Goal: Find specific page/section: Find specific page/section

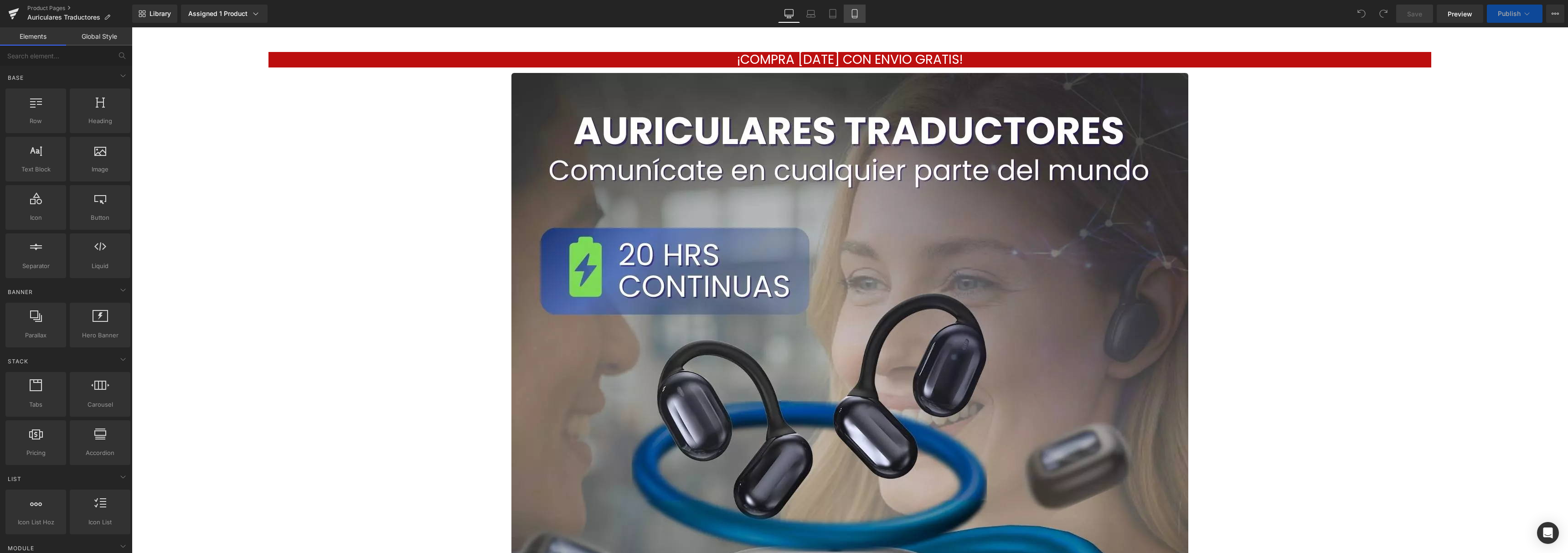
click at [848, 16] on link "Mobile" at bounding box center [854, 13] width 22 height 18
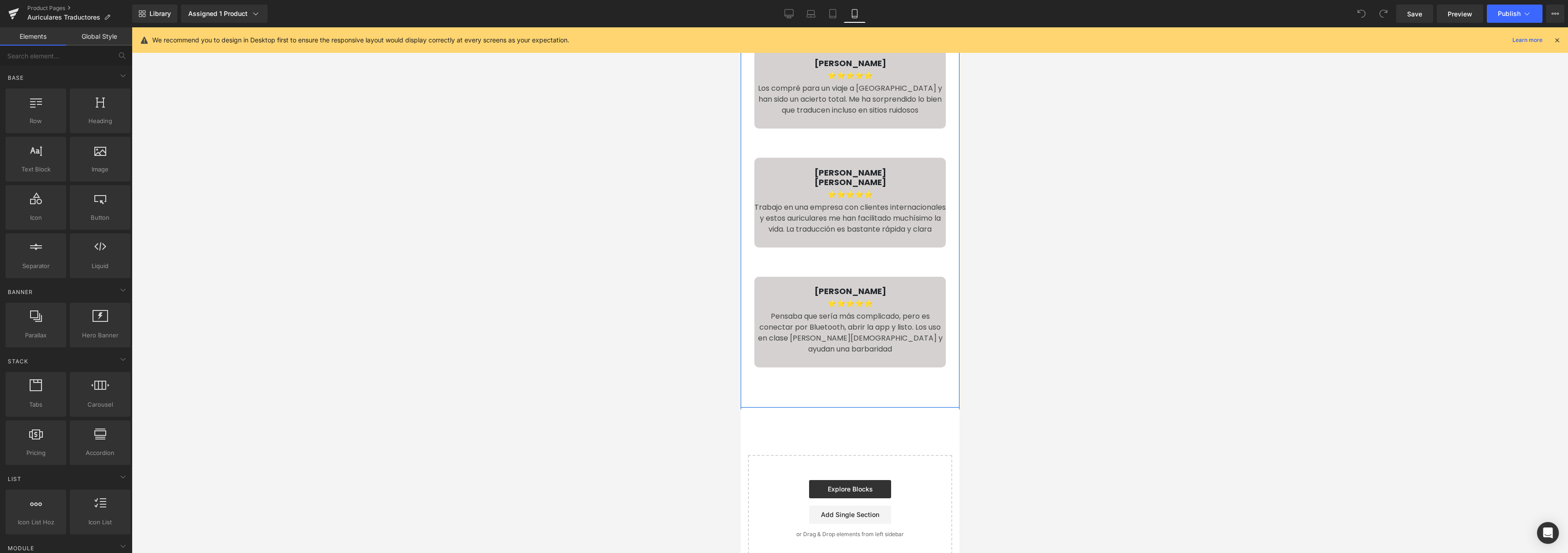
scroll to position [2613, 0]
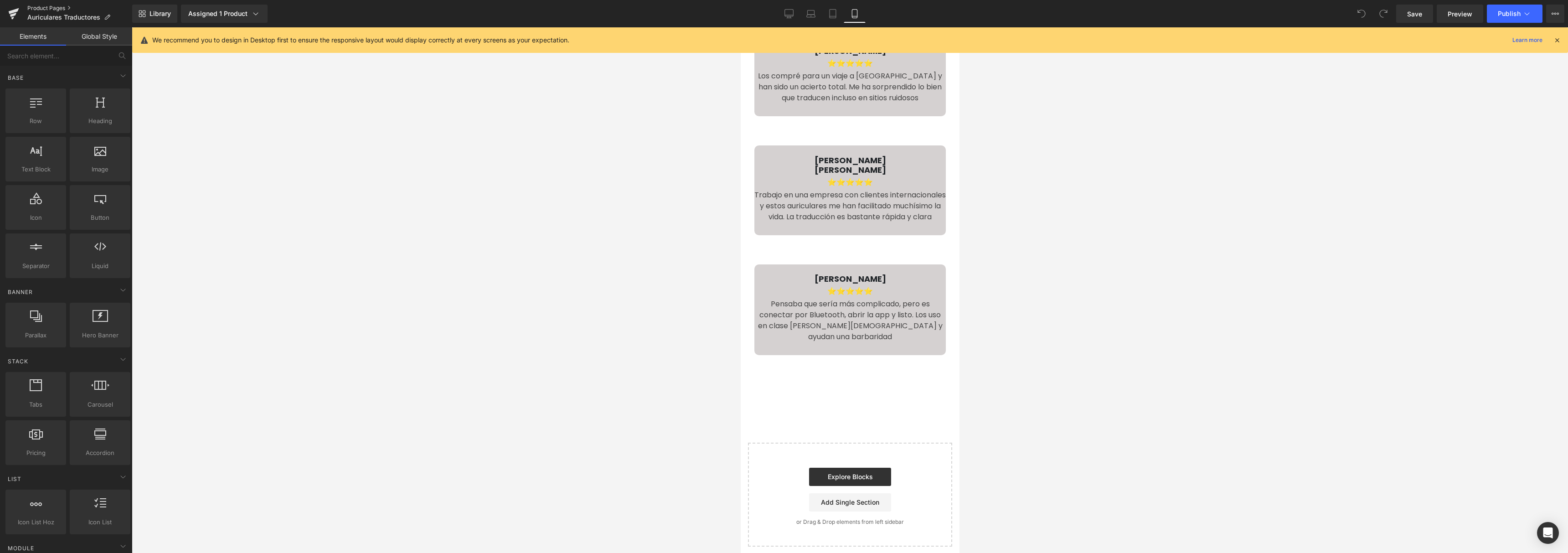
click at [48, 8] on link "Product Pages" at bounding box center [80, 9] width 105 height 8
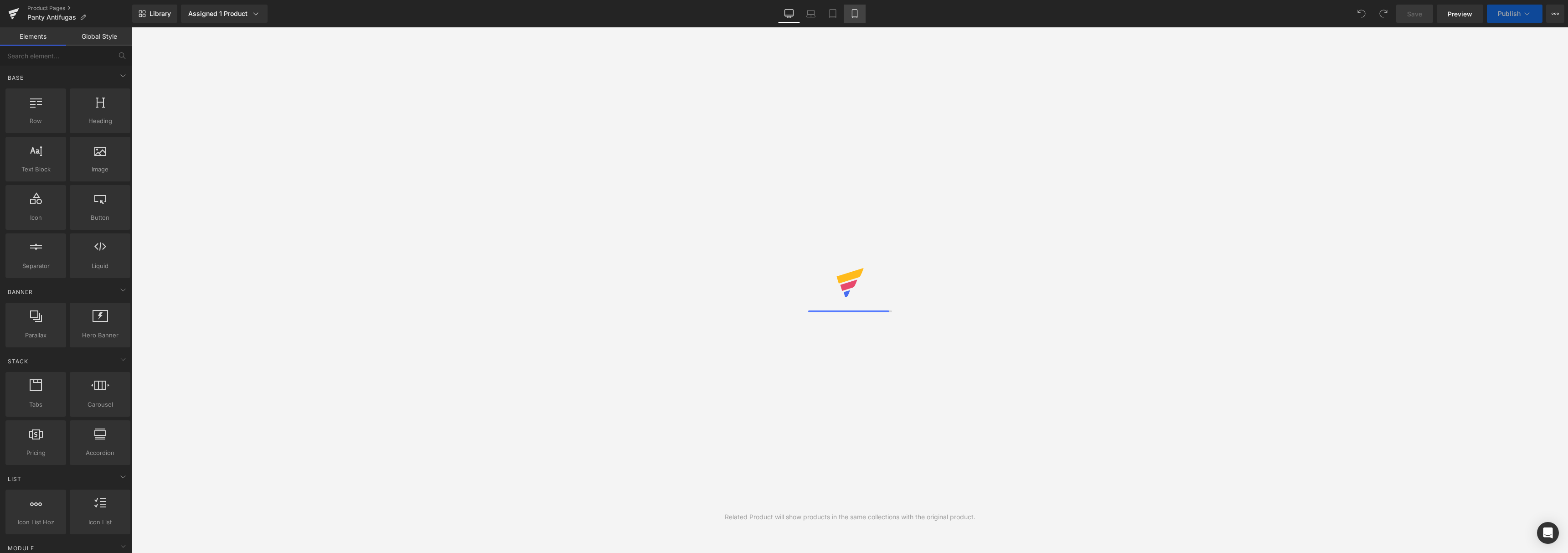
click at [851, 19] on link "Mobile" at bounding box center [854, 13] width 22 height 18
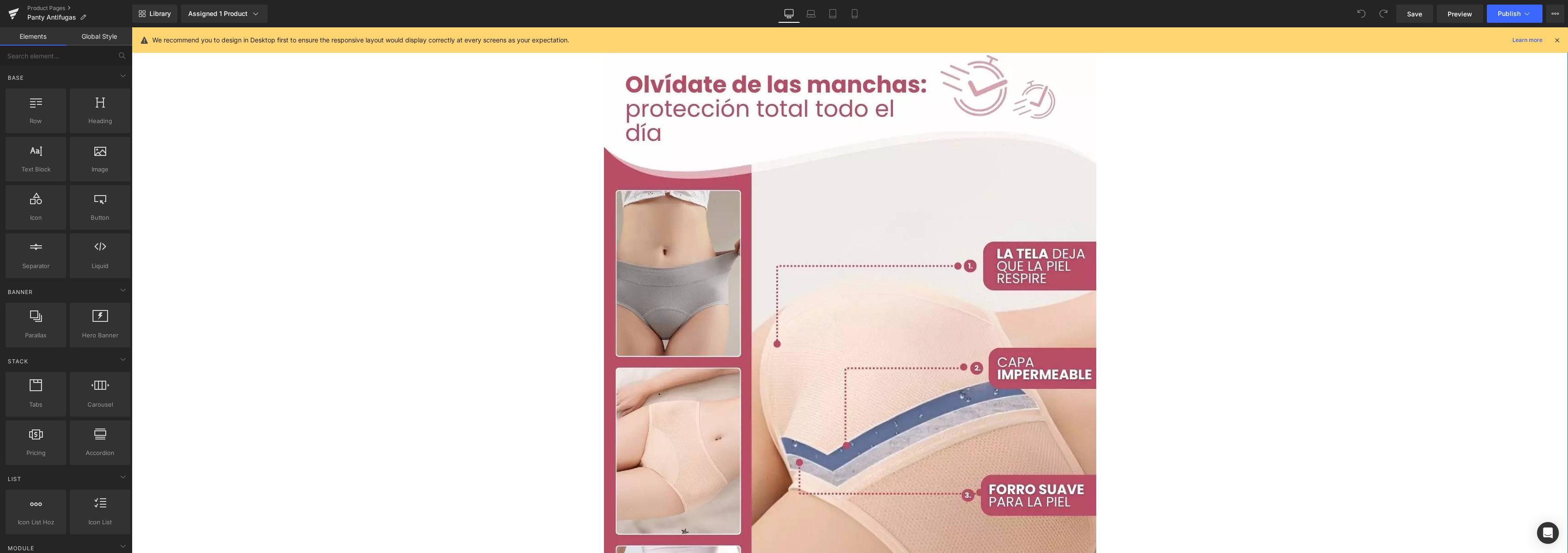
scroll to position [2595, 0]
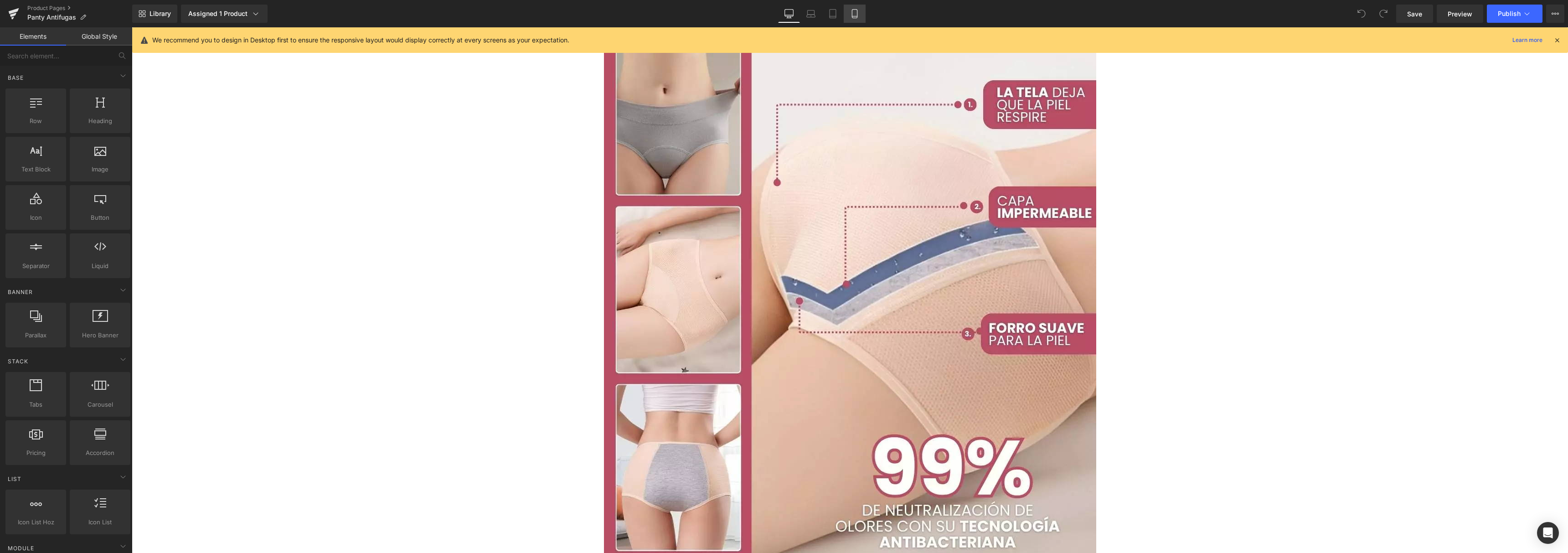
click at [852, 13] on icon at bounding box center [854, 13] width 5 height 9
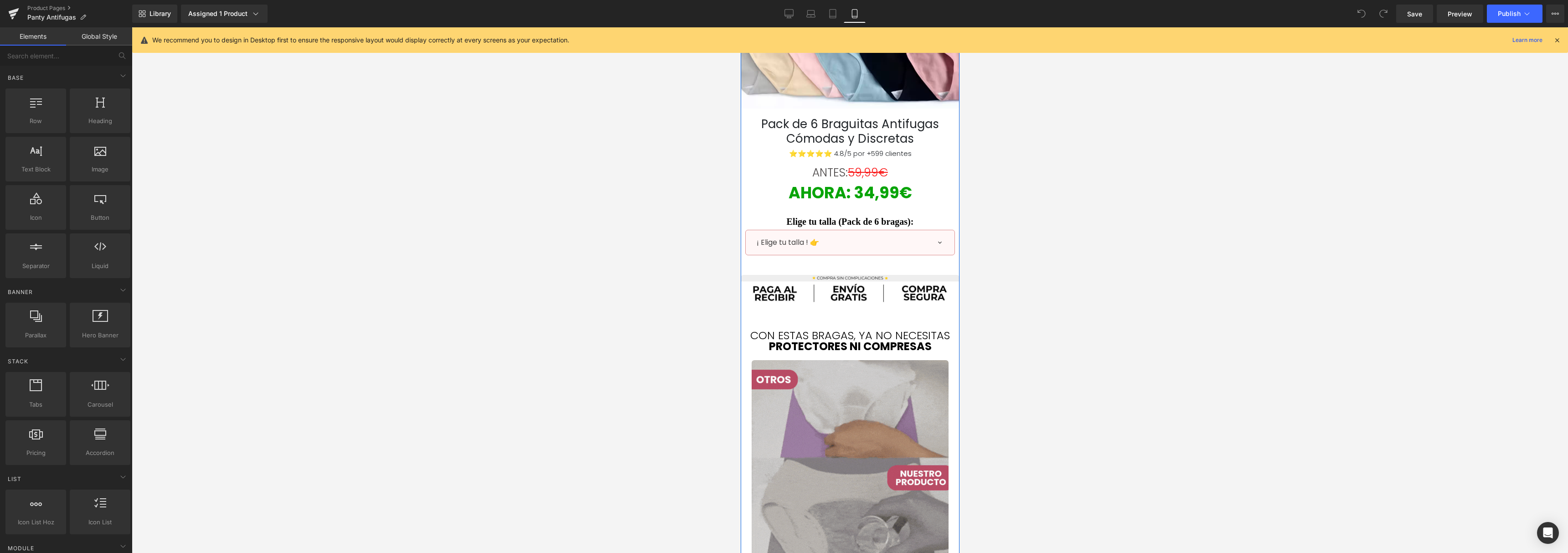
scroll to position [429, 0]
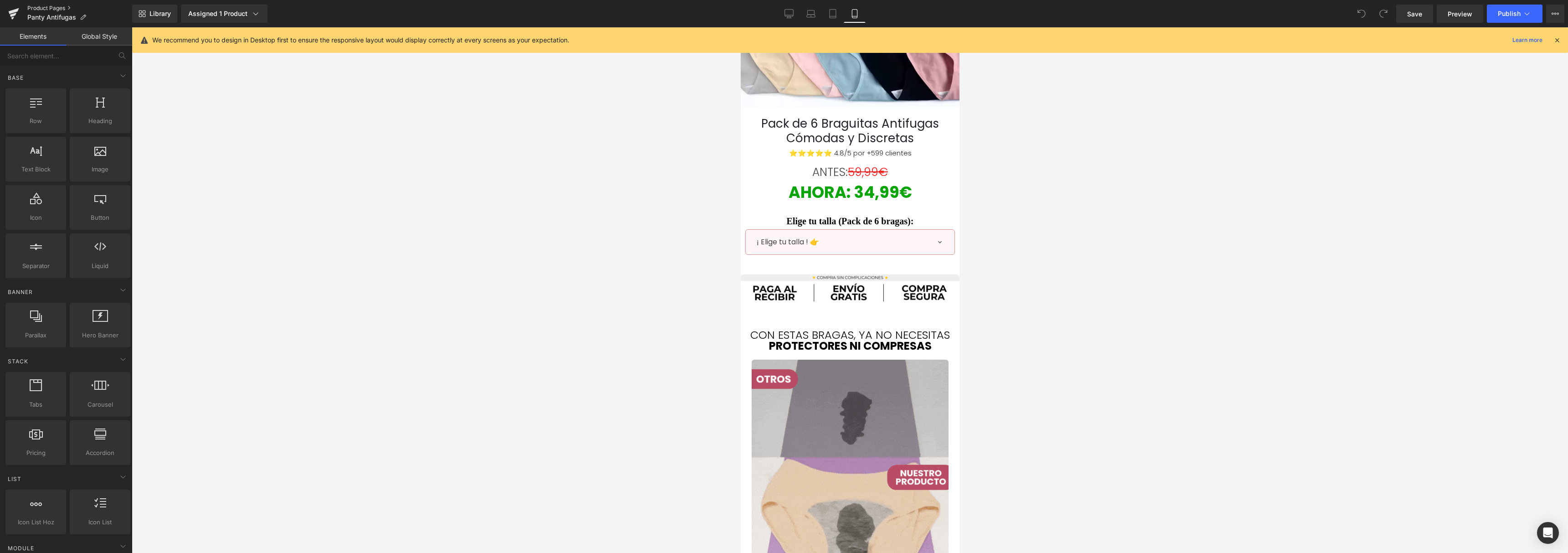
click at [52, 6] on link "Product Pages" at bounding box center [80, 9] width 105 height 8
